Goal: Information Seeking & Learning: Learn about a topic

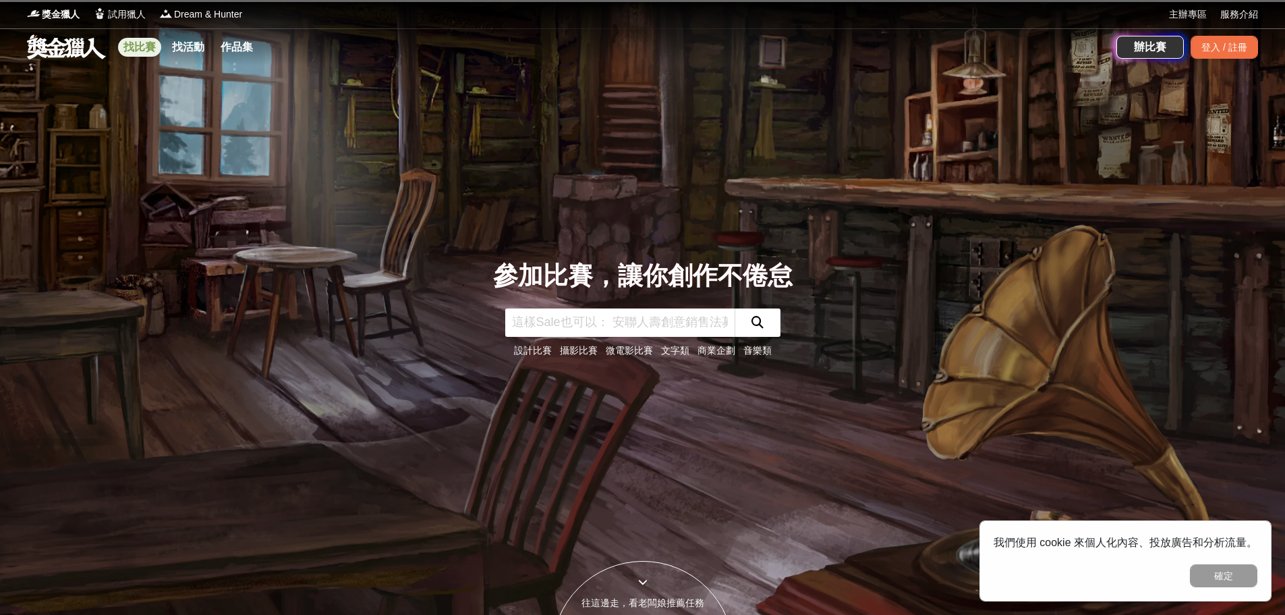
click at [146, 43] on link "找比賽" at bounding box center [139, 47] width 43 height 19
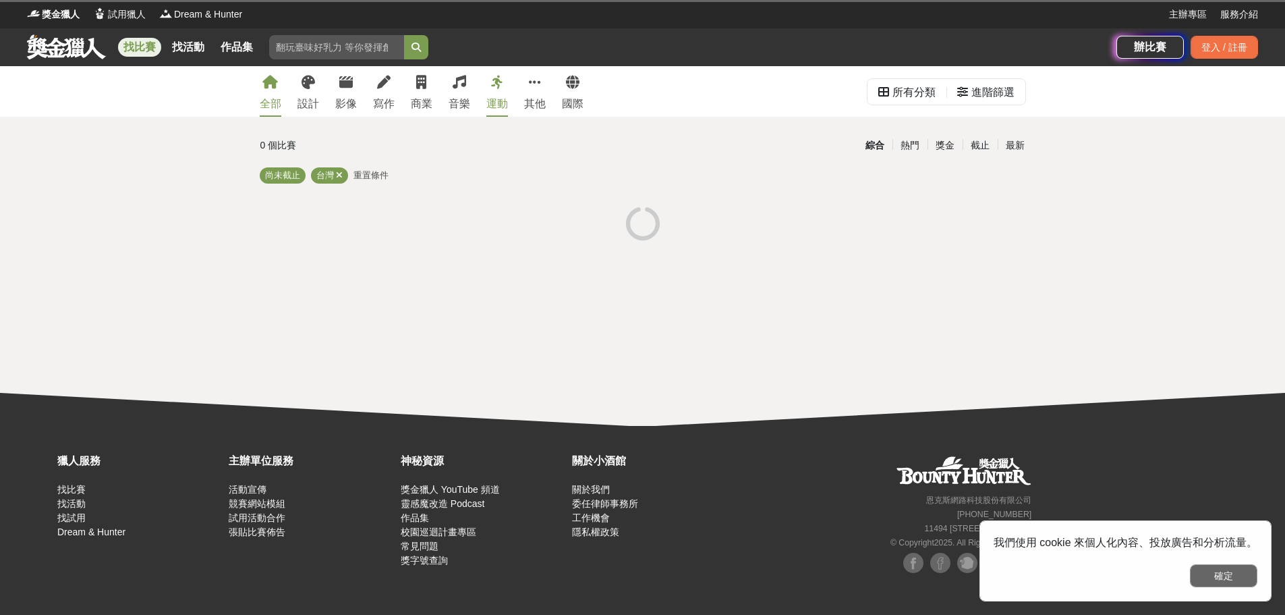
click at [1236, 575] on button "確定" at bounding box center [1223, 575] width 67 height 23
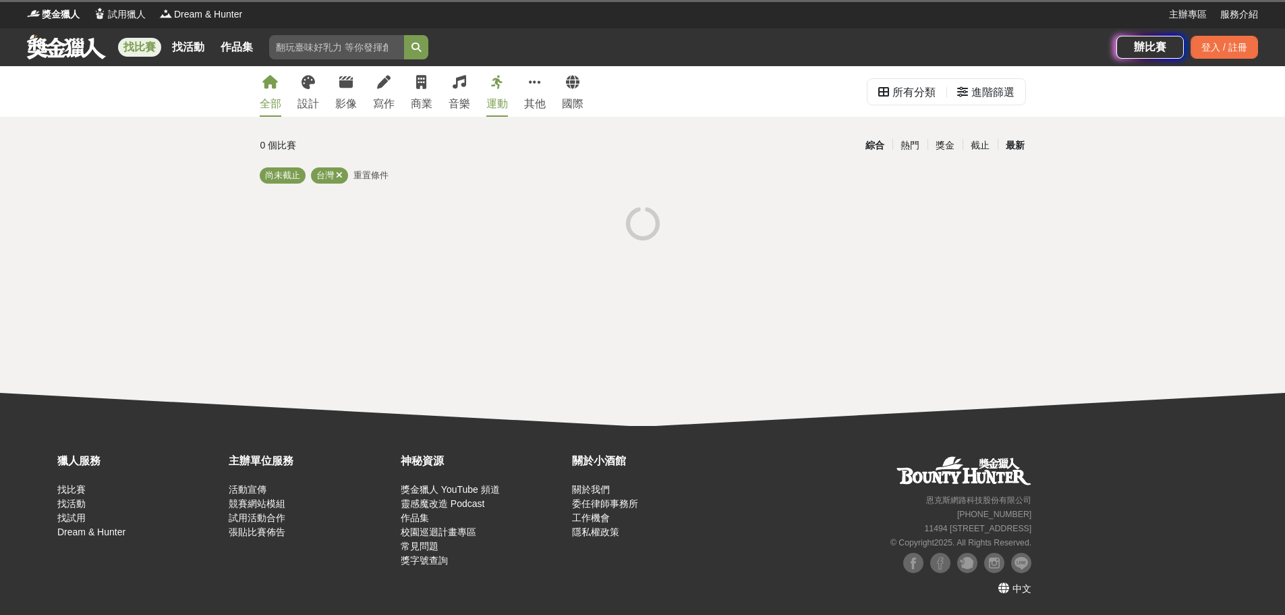
click at [1023, 142] on div "最新" at bounding box center [1015, 146] width 35 height 24
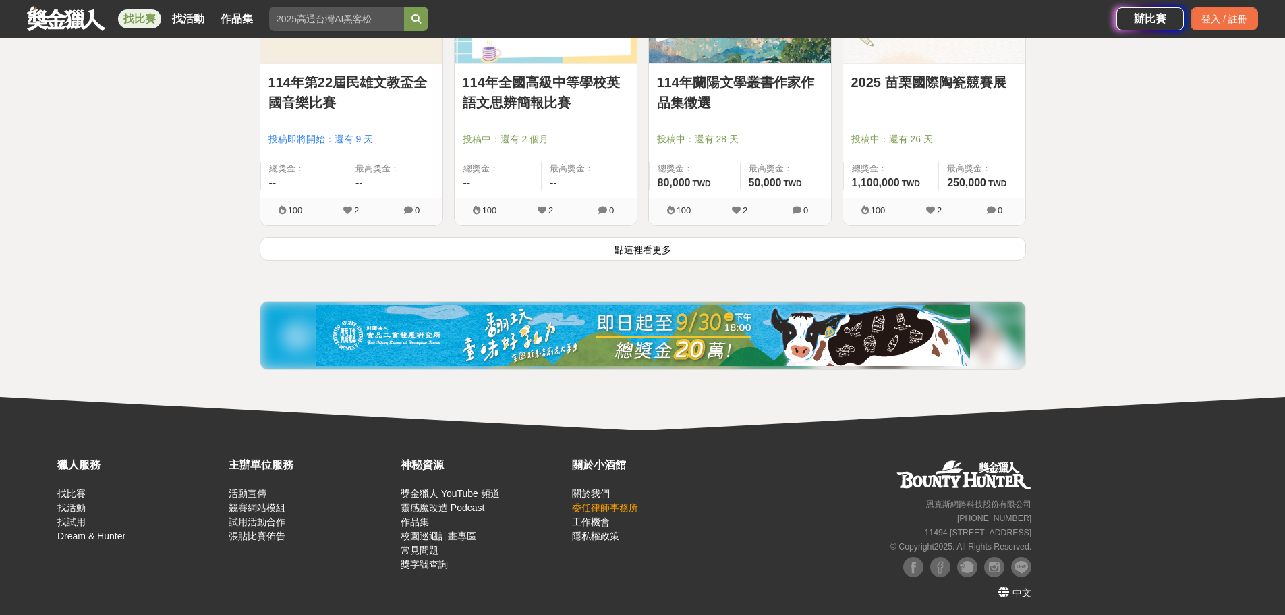
scroll to position [1781, 0]
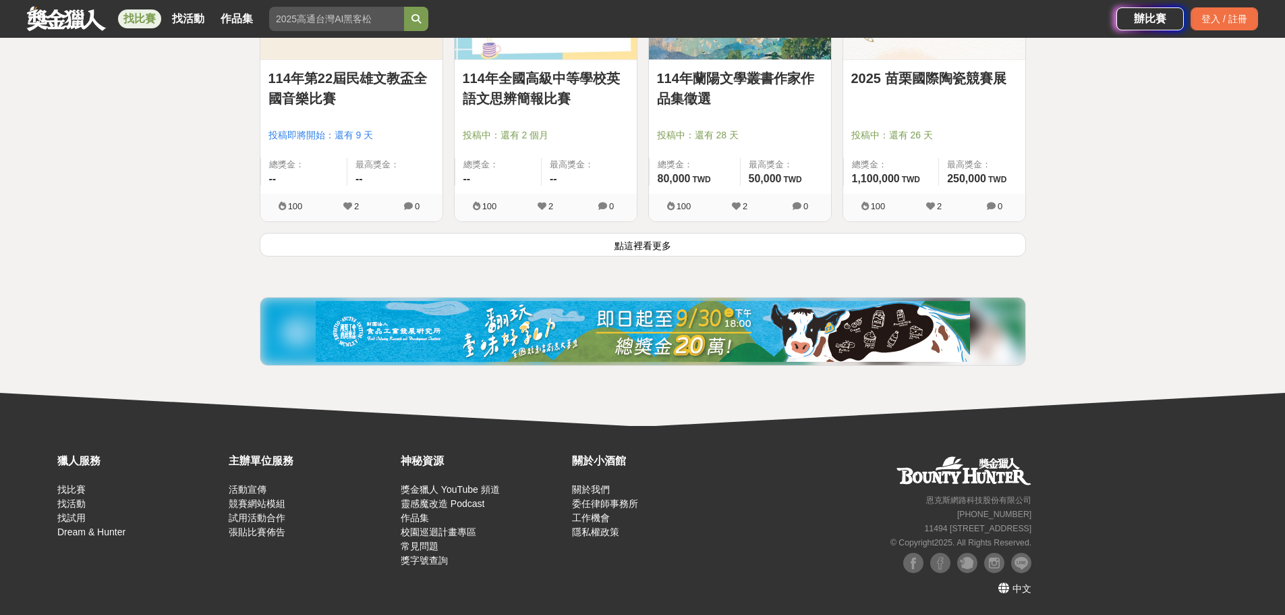
click at [651, 242] on button "點這裡看更多" at bounding box center [643, 245] width 766 height 24
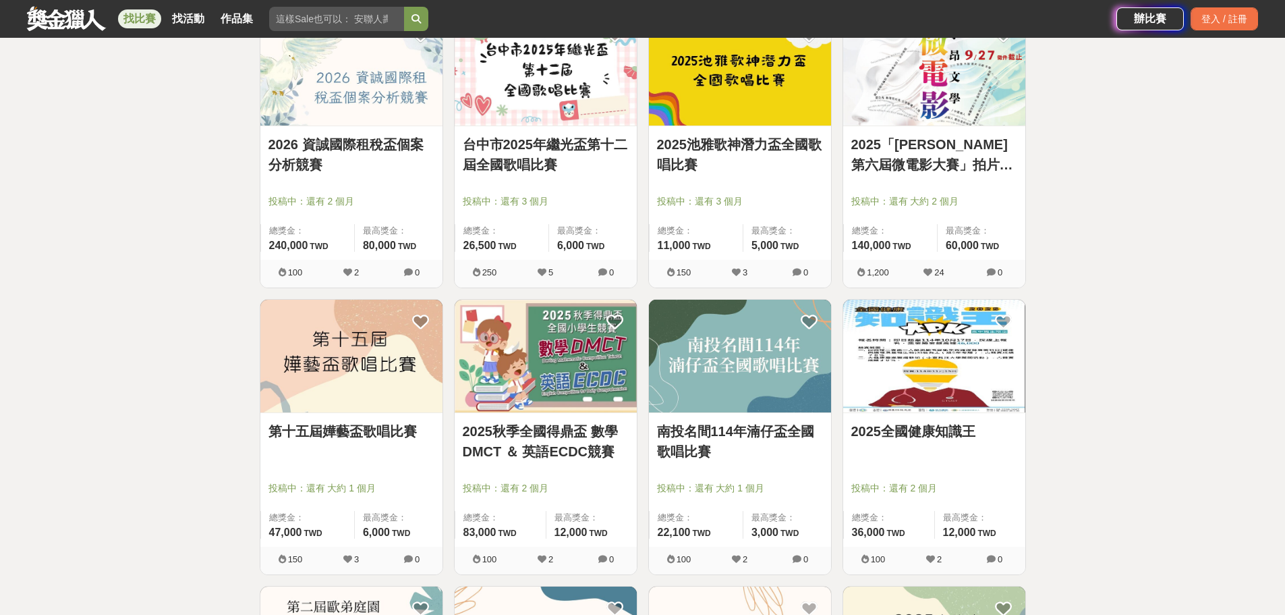
scroll to position [3265, 0]
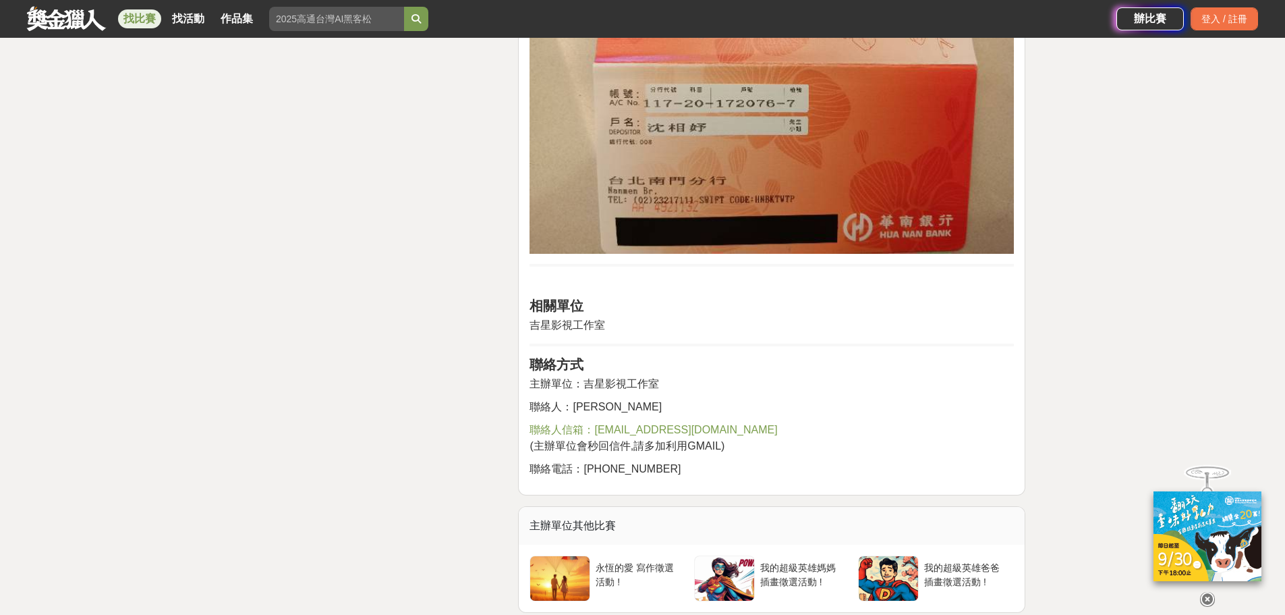
scroll to position [2226, 0]
